Goal: Complete application form

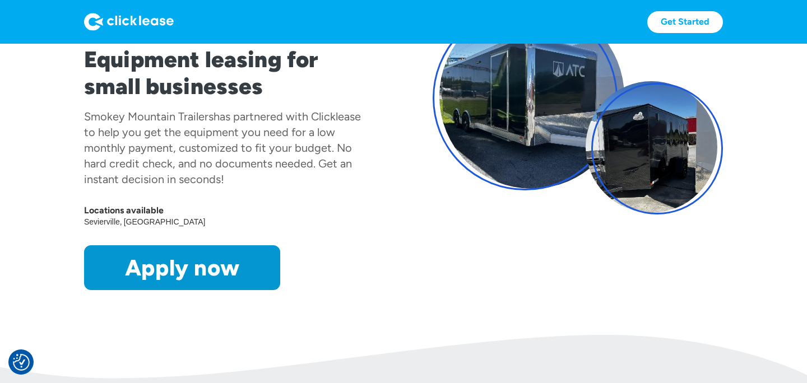
scroll to position [109, 0]
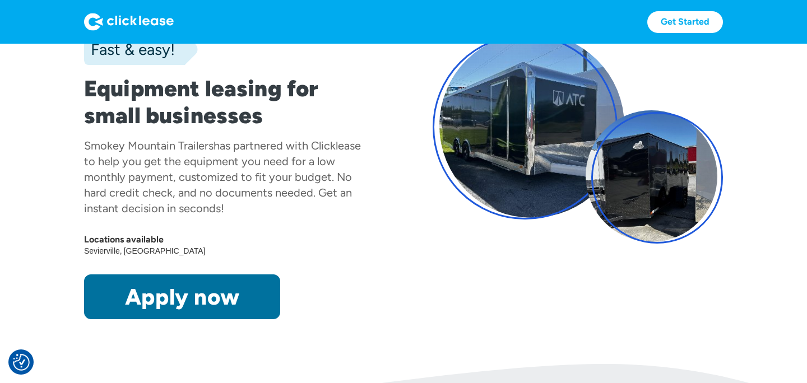
click at [174, 295] on link "Apply now" at bounding box center [182, 297] width 196 height 45
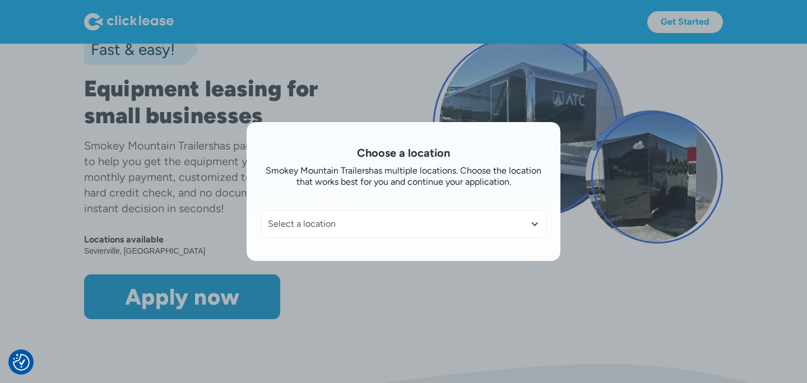
click at [327, 227] on div "Select a location" at bounding box center [403, 223] width 271 height 11
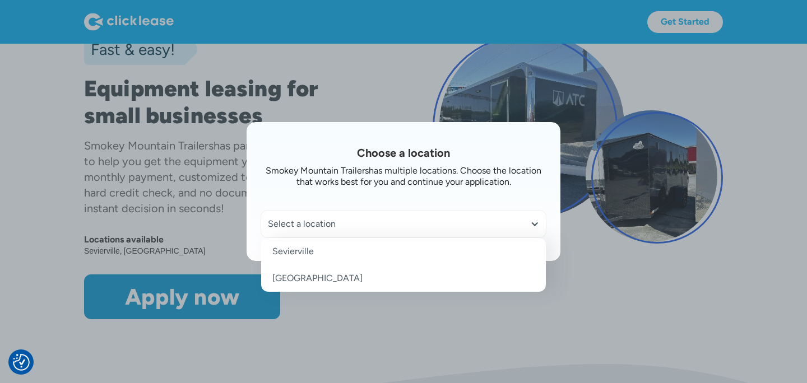
click at [303, 279] on link "[GEOGRAPHIC_DATA]" at bounding box center [403, 278] width 285 height 27
